Goal: Task Accomplishment & Management: Use online tool/utility

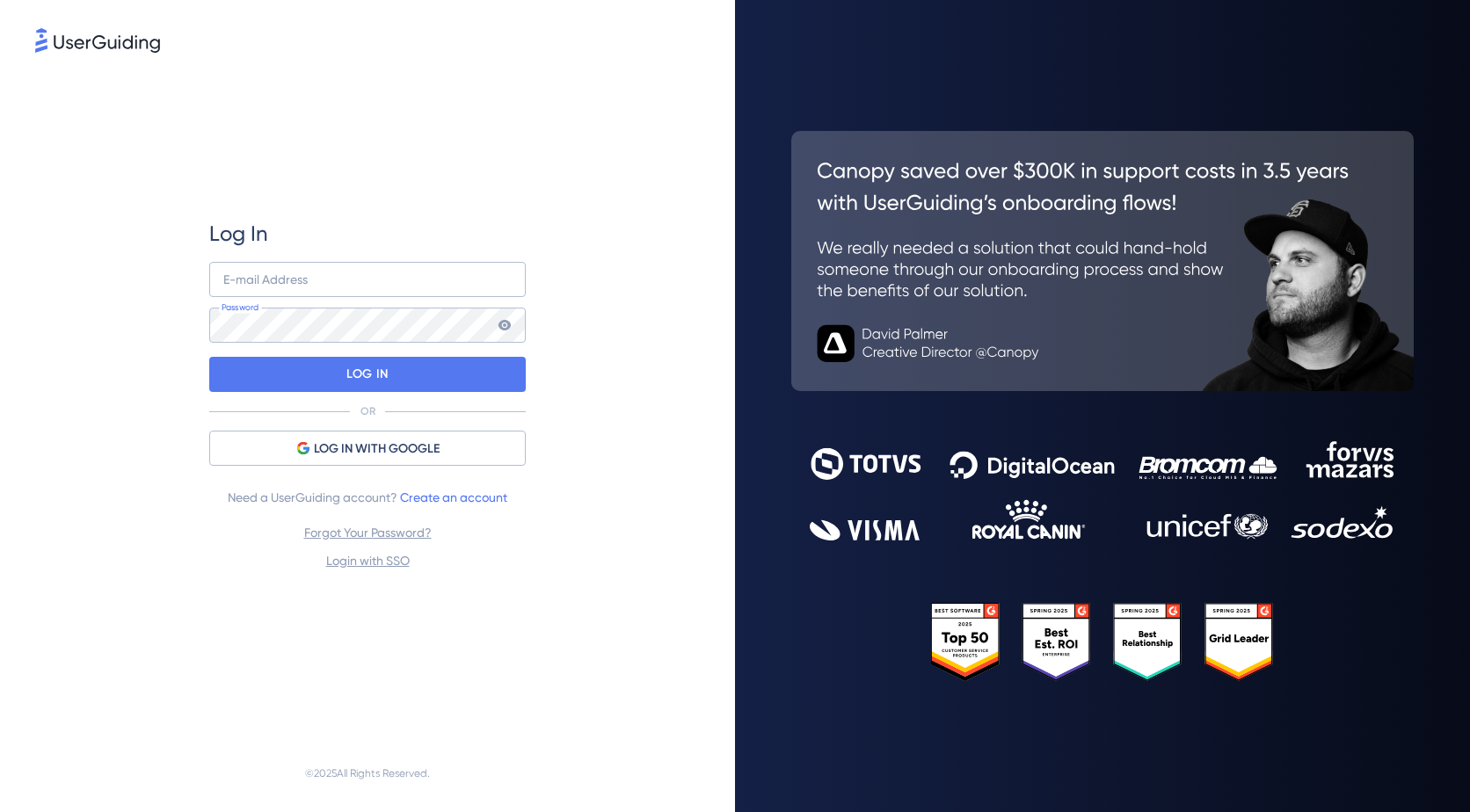
click at [35, 450] on div "Log In E-mail Address Password LOG IN OR LOG IN WITH GOOGLE Need a UserGuiding …" at bounding box center [367, 396] width 665 height 679
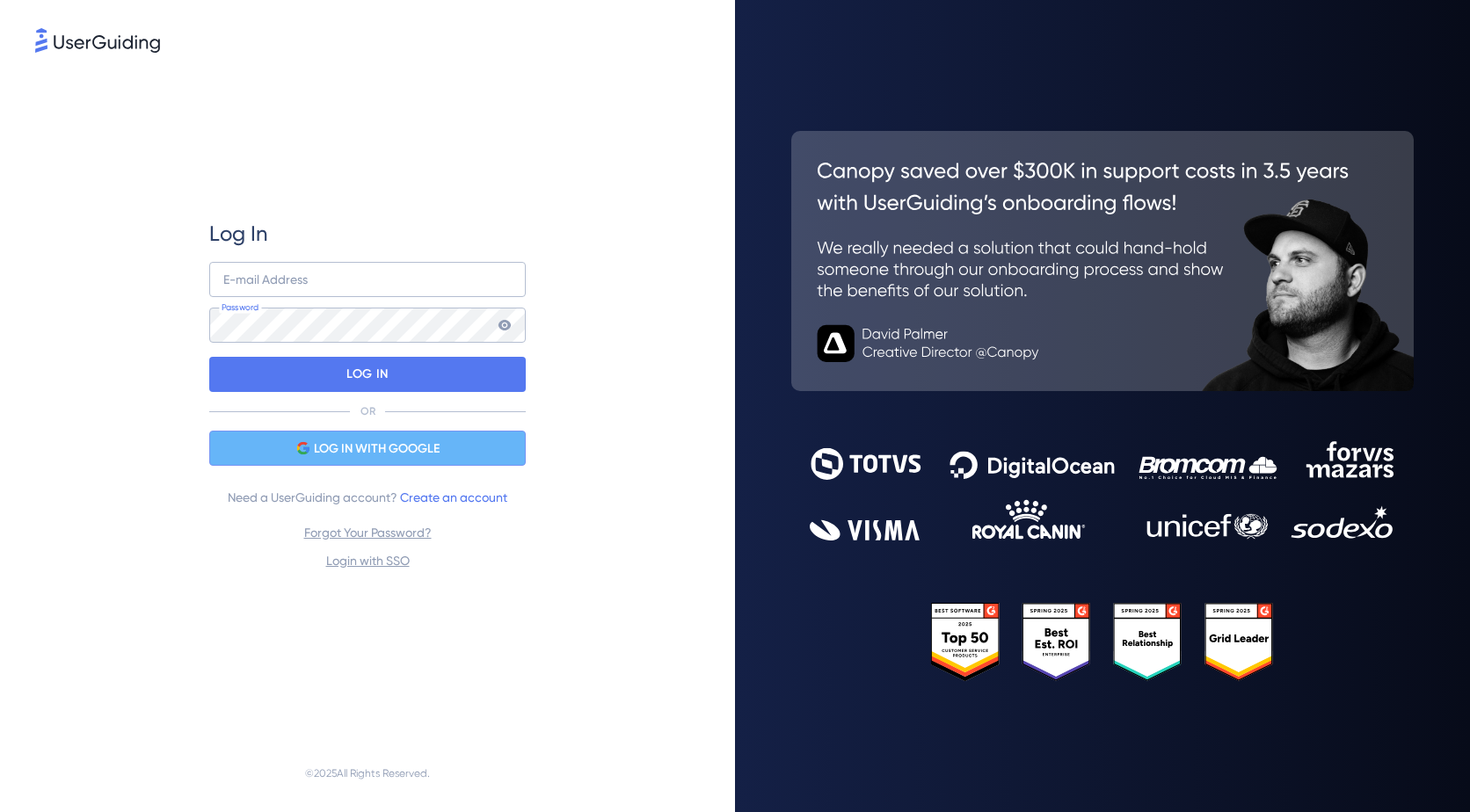
click at [377, 447] on span "LOG IN WITH GOOGLE" at bounding box center [376, 449] width 126 height 21
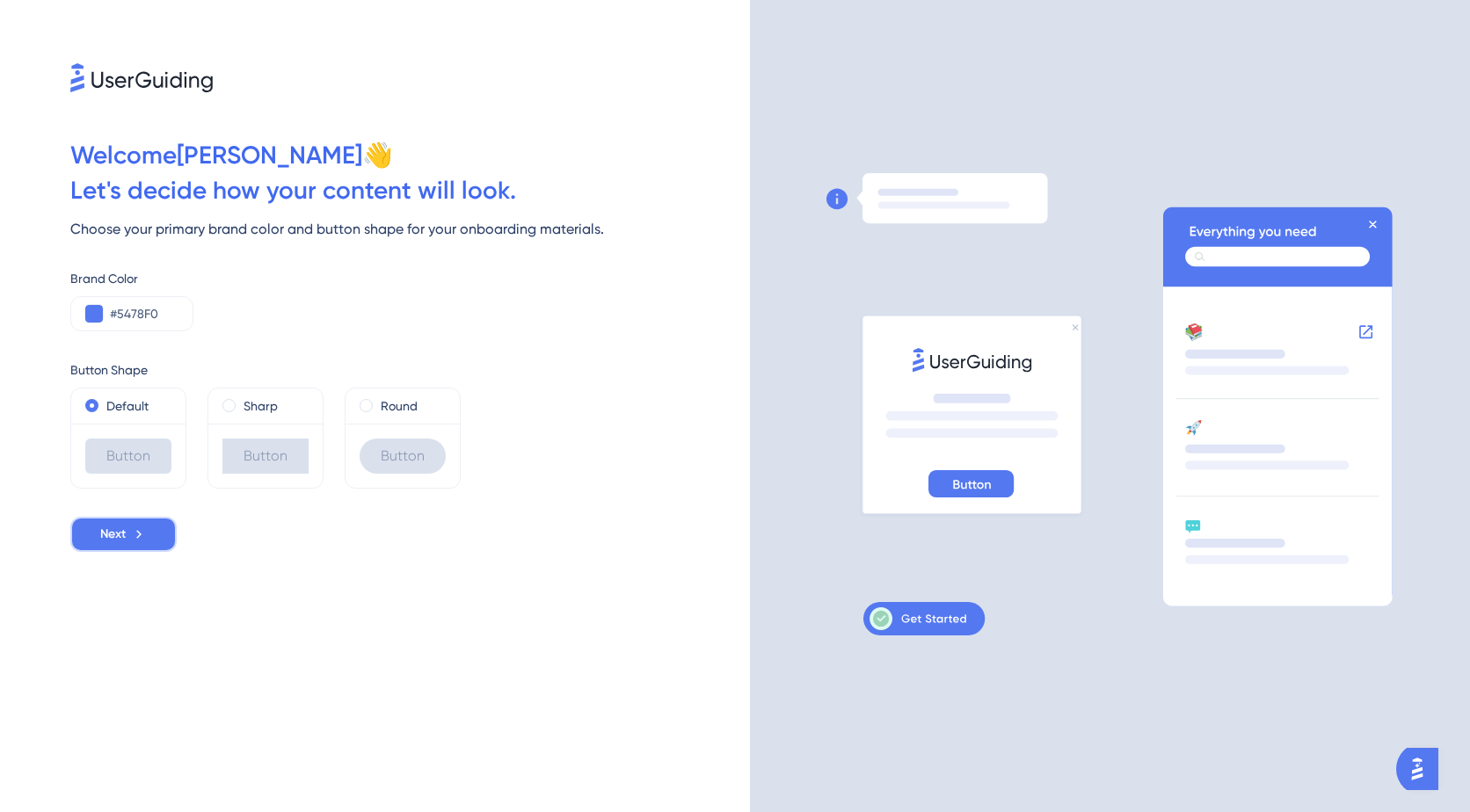
click at [98, 534] on button "Next" at bounding box center [123, 534] width 106 height 35
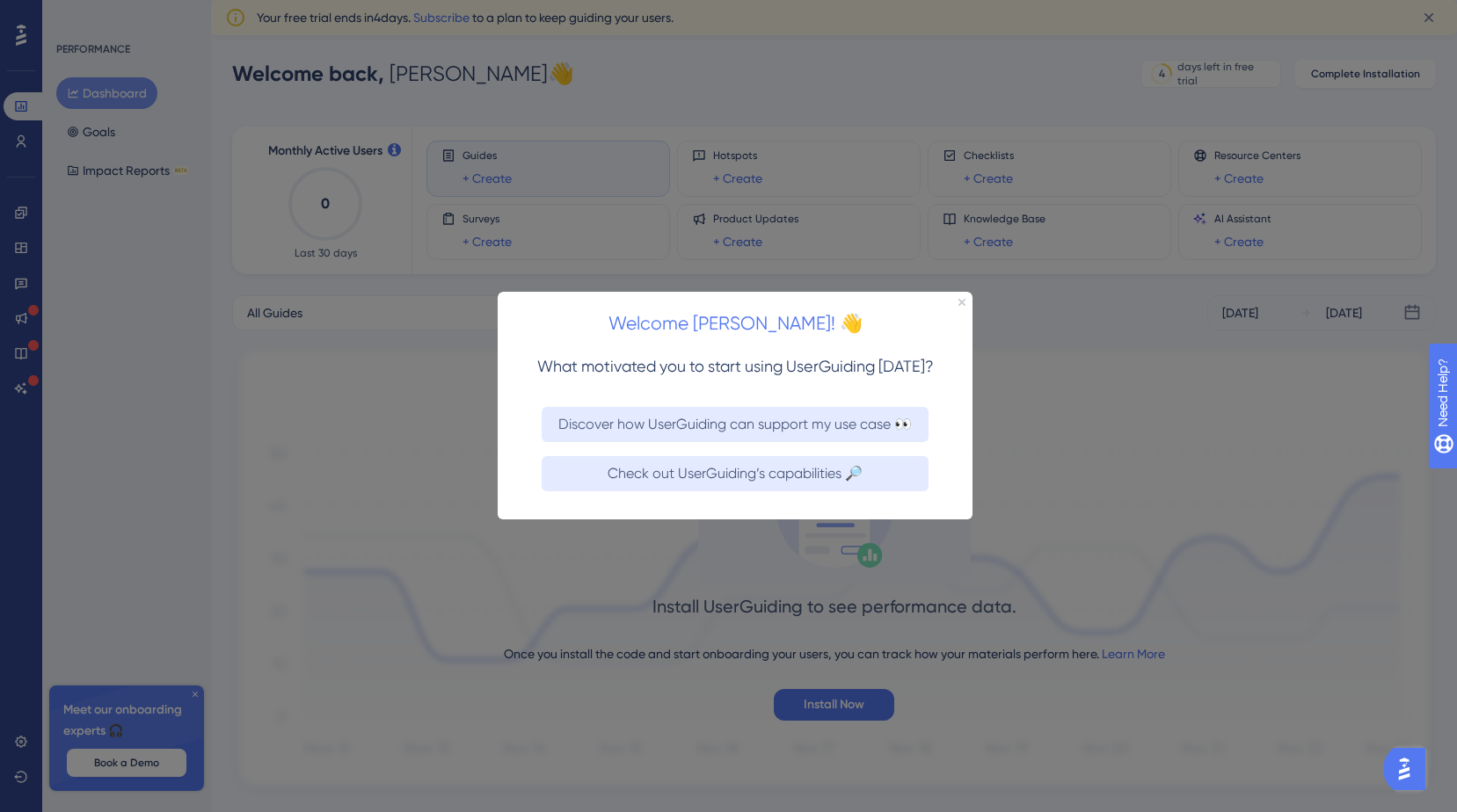
click at [959, 309] on div "Welcome [PERSON_NAME]! 👋" at bounding box center [735, 318] width 475 height 54
click at [966, 299] on div "Welcome [PERSON_NAME]! 👋" at bounding box center [735, 318] width 475 height 54
